Goal: Communication & Community: Connect with others

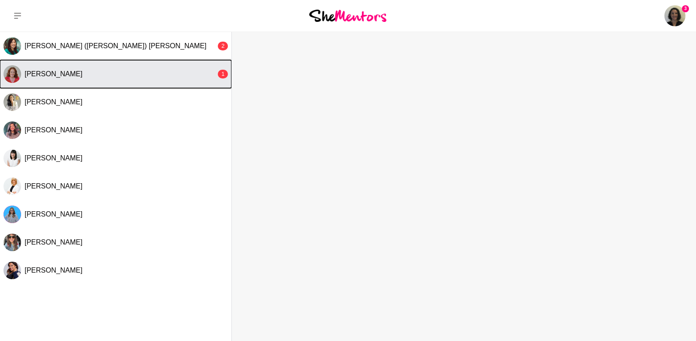
click at [140, 74] on div "[PERSON_NAME]" at bounding box center [120, 74] width 191 height 9
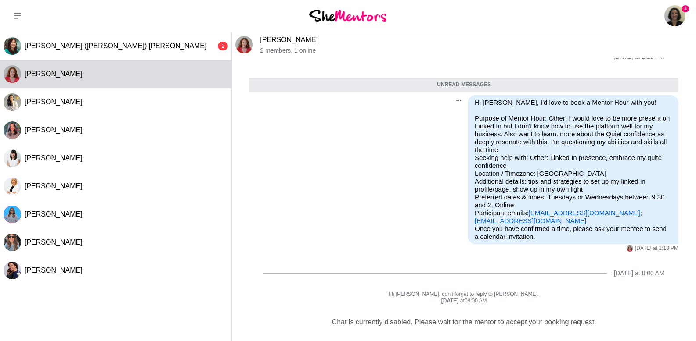
scroll to position [19, 0]
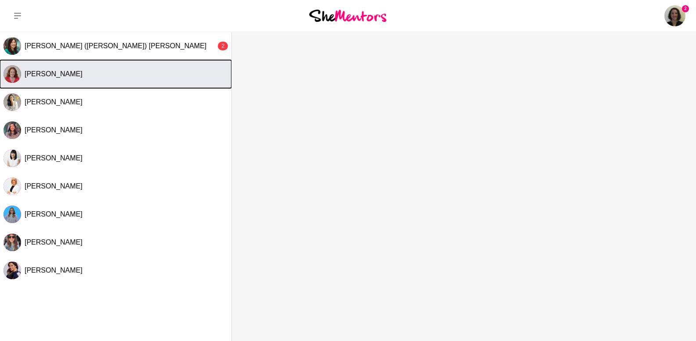
click at [90, 81] on button "[PERSON_NAME]" at bounding box center [115, 74] width 231 height 28
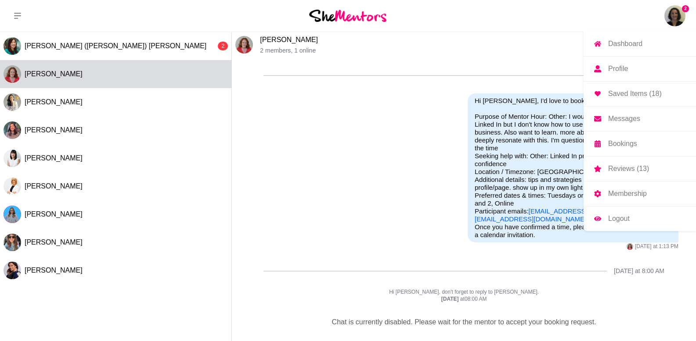
click at [667, 10] on img at bounding box center [674, 15] width 21 height 21
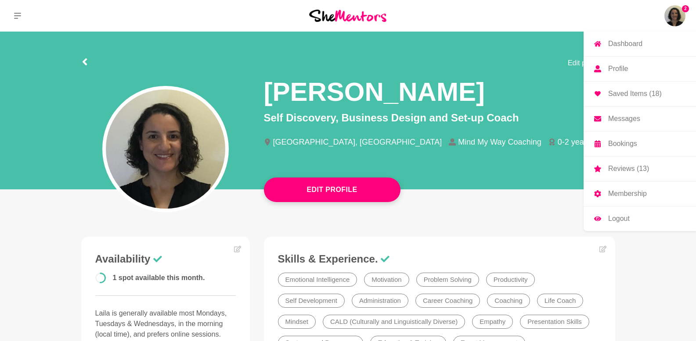
click at [614, 142] on p "Bookings" at bounding box center [622, 143] width 29 height 7
